Goal: Navigation & Orientation: Find specific page/section

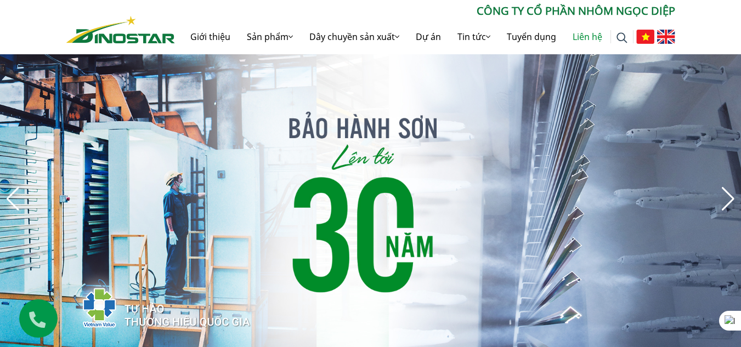
click at [588, 38] on link "Liên hệ" at bounding box center [587, 36] width 46 height 35
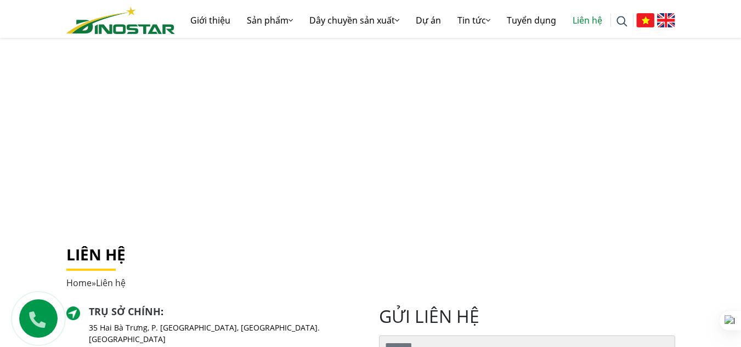
scroll to position [1, 0]
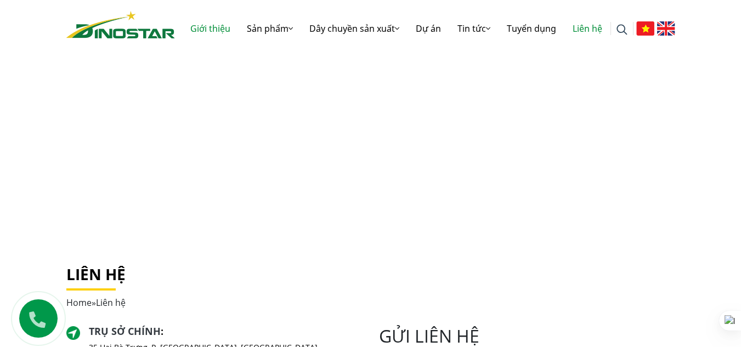
click at [208, 31] on link "Giới thiệu" at bounding box center [210, 28] width 56 height 35
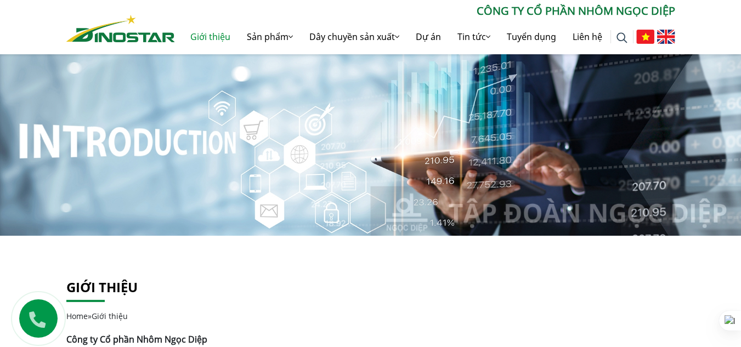
scroll to position [311, 0]
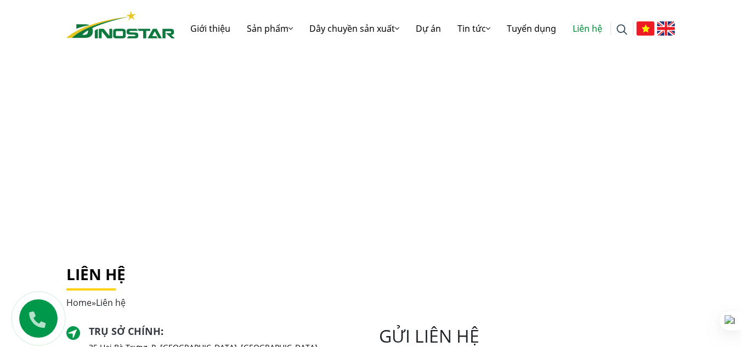
scroll to position [1, 0]
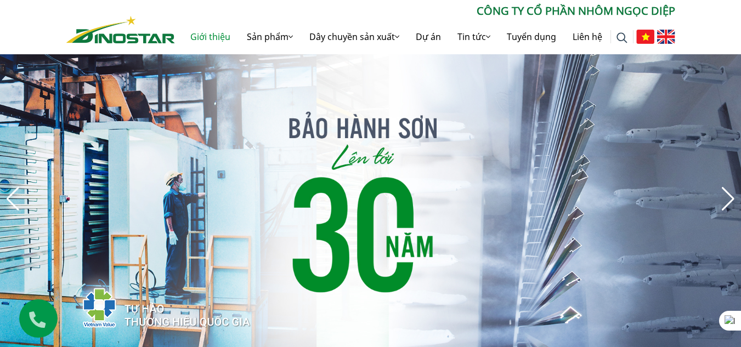
click at [202, 34] on link "Giới thiệu" at bounding box center [210, 36] width 56 height 35
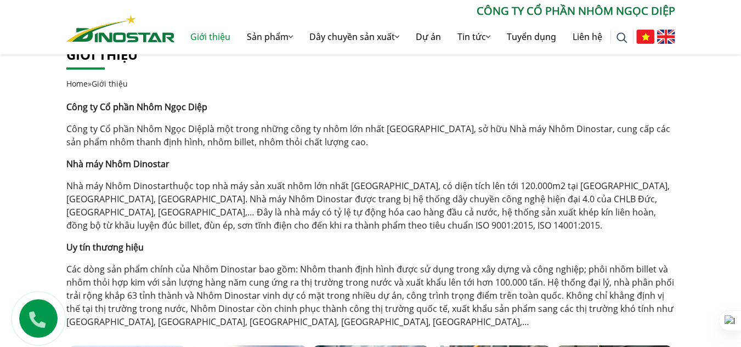
scroll to position [235, 0]
